Goal: Check status: Check status

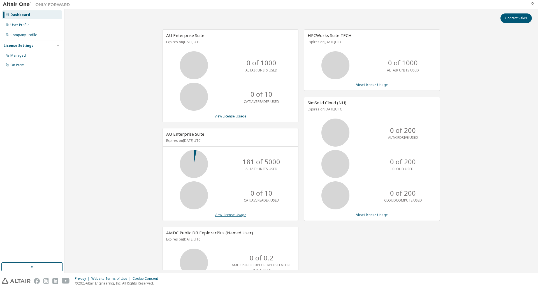
click at [228, 214] on link "View License Usage" at bounding box center [231, 214] width 32 height 5
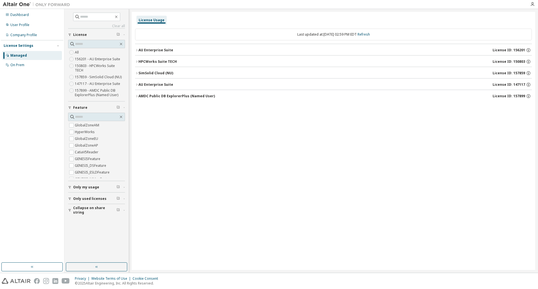
click at [514, 50] on span "License ID: 156201" at bounding box center [508, 50] width 32 height 4
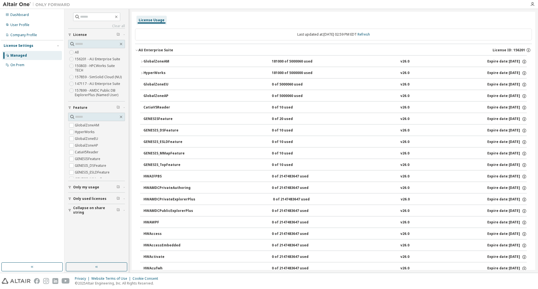
click at [514, 50] on span "License ID: 156201" at bounding box center [508, 50] width 32 height 4
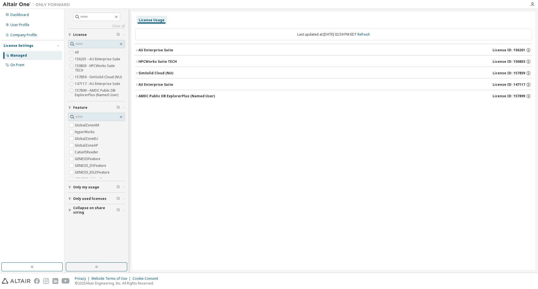
click at [94, 185] on span "Only my usage" at bounding box center [86, 187] width 26 height 4
click at [78, 192] on label "Yes" at bounding box center [78, 195] width 7 height 7
click at [137, 50] on icon "button" at bounding box center [136, 49] width 3 height 3
